Goal: Task Accomplishment & Management: Manage account settings

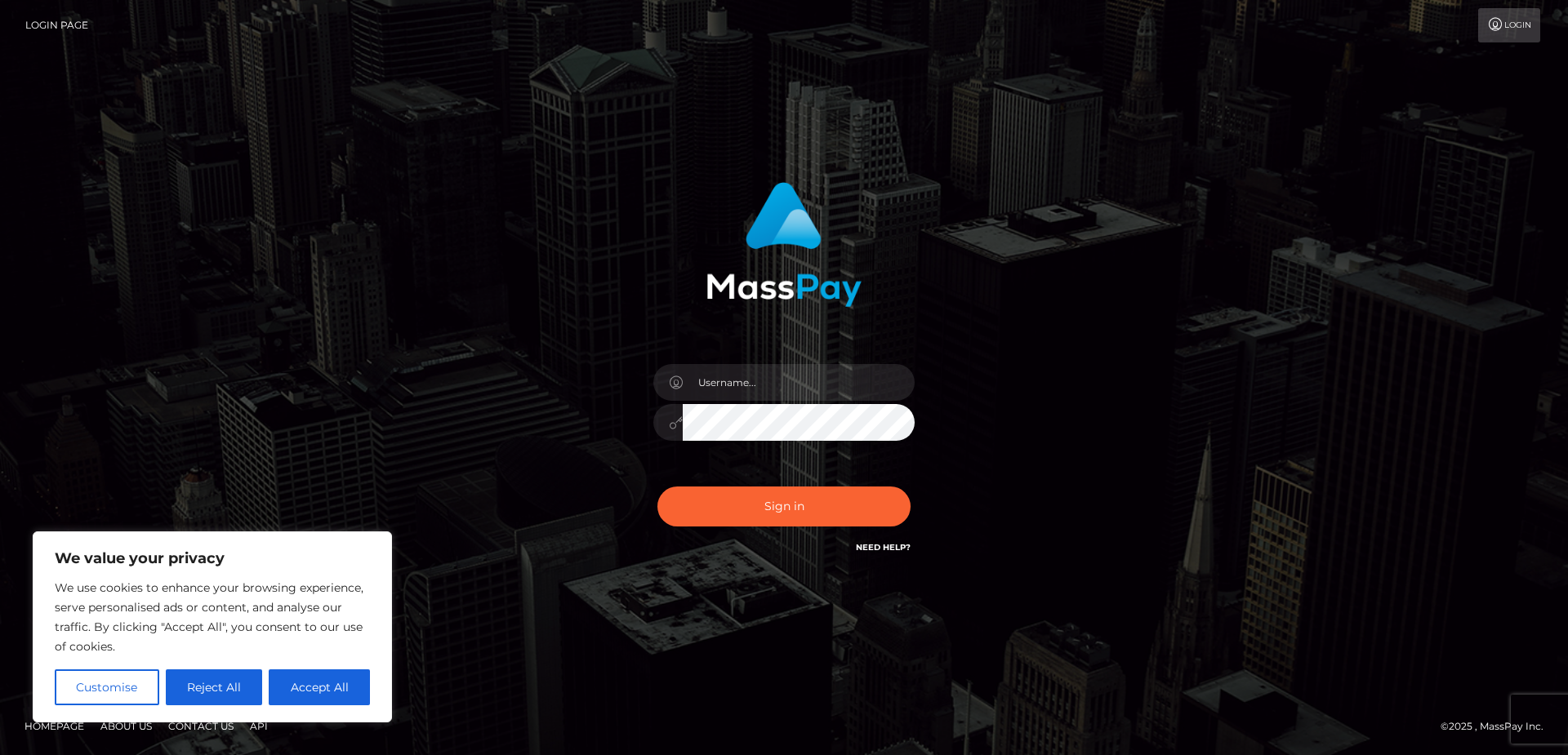
click at [758, 378] on input "text" at bounding box center [799, 383] width 232 height 37
click at [858, 392] on input "[EMAIL_ADDRESS][DOMAIN_NAME]`" at bounding box center [799, 383] width 232 height 37
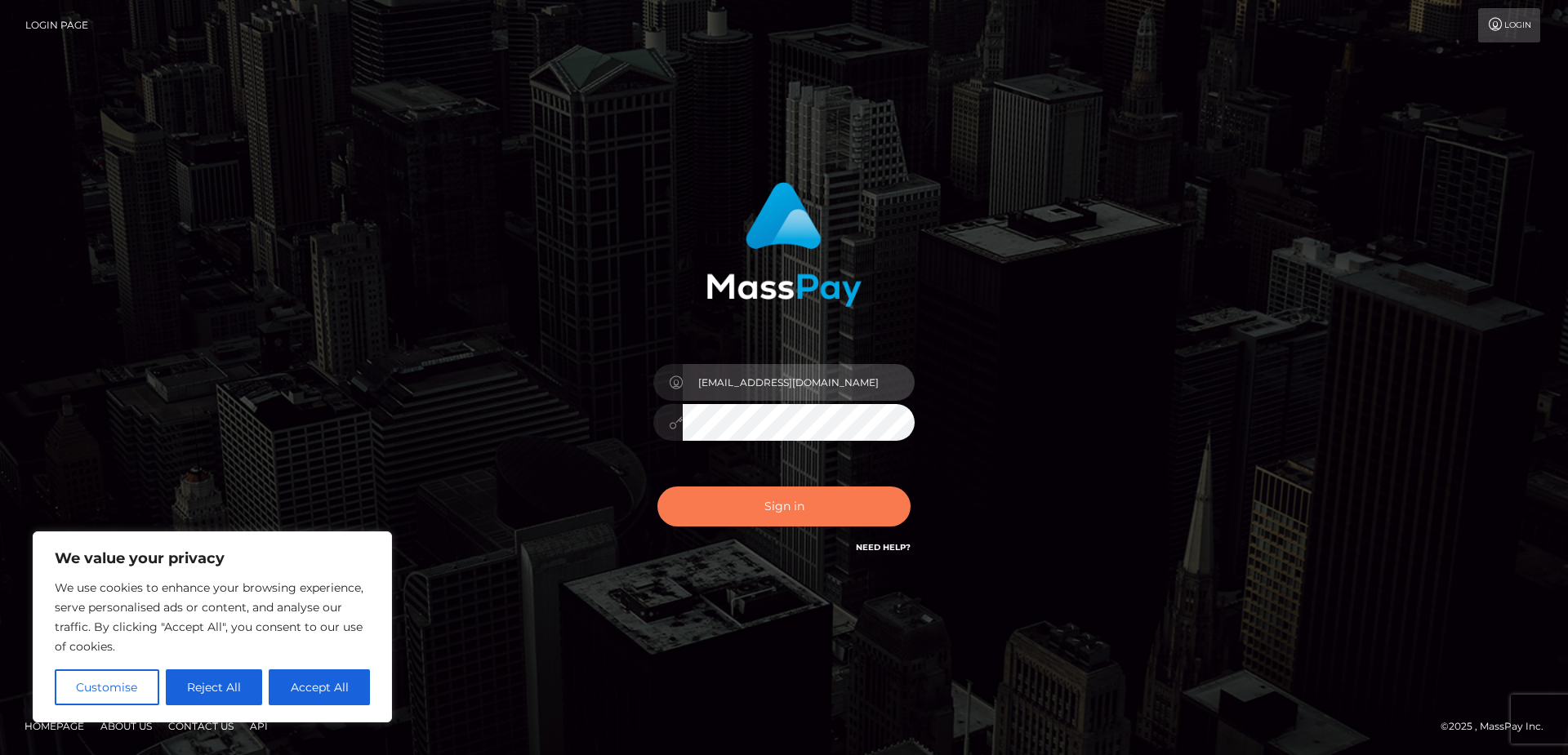
type input "[EMAIL_ADDRESS][DOMAIN_NAME]"
click at [804, 502] on button "Sign in" at bounding box center [784, 507] width 253 height 40
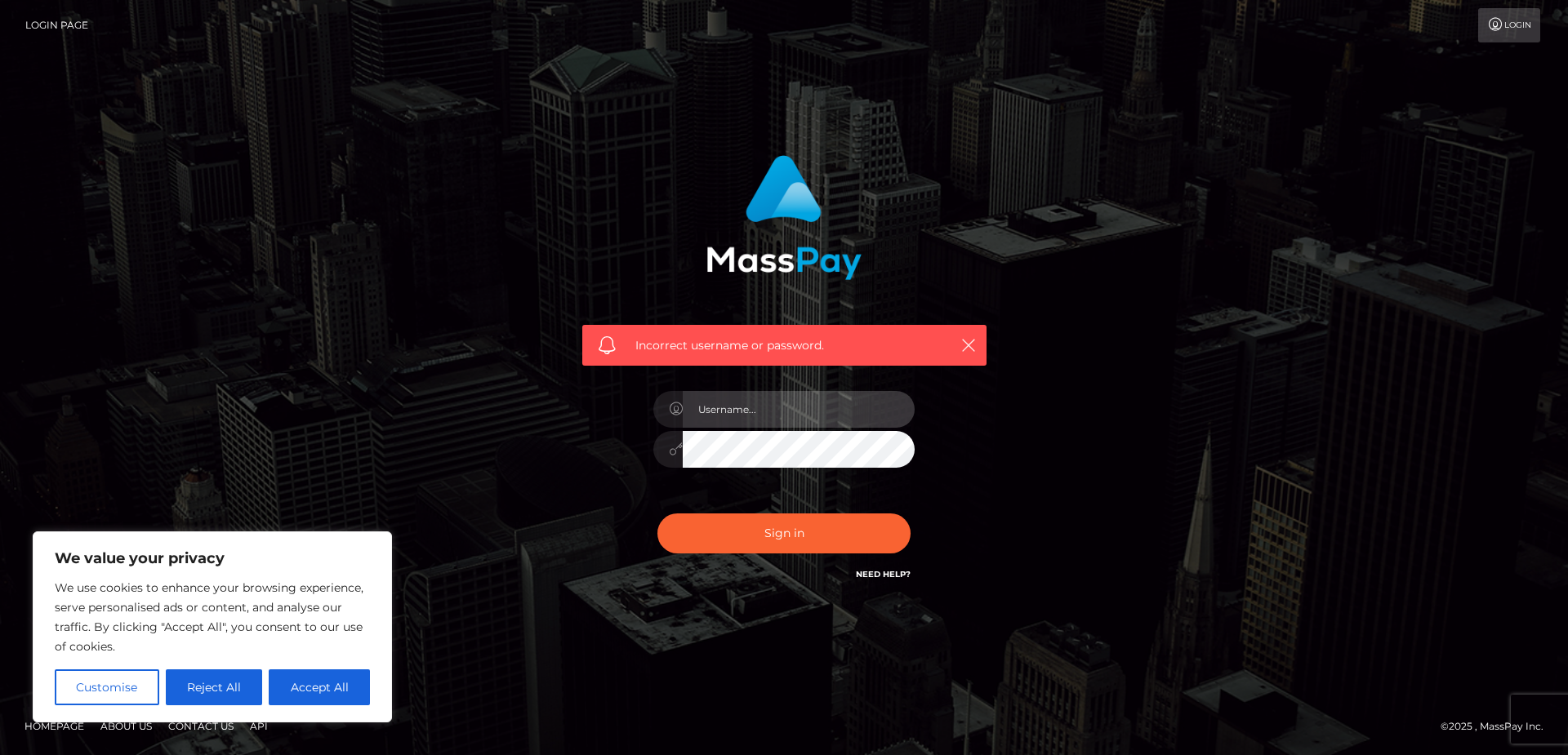
click at [757, 417] on input "text" at bounding box center [799, 409] width 232 height 37
type input "[EMAIL_ADDRESS][DOMAIN_NAME]"
click at [657, 513] on button "Sign in" at bounding box center [784, 533] width 253 height 40
click at [1419, 209] on div "Incorrect username or password." at bounding box center [784, 377] width 1568 height 714
